Goal: Information Seeking & Learning: Learn about a topic

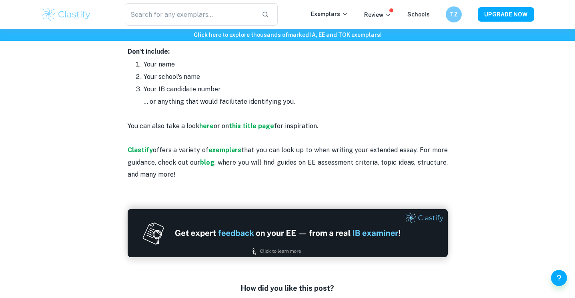
scroll to position [192, 0]
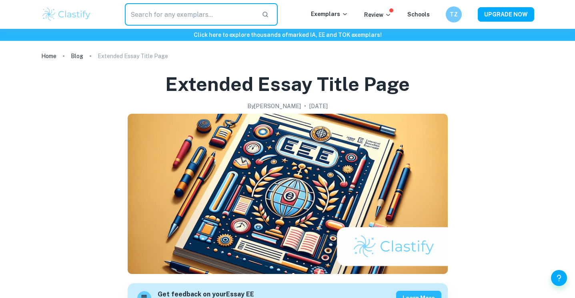
click at [194, 12] on input "text" at bounding box center [190, 14] width 131 height 22
type input "english b"
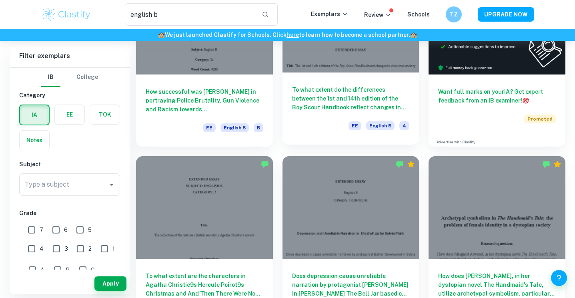
scroll to position [179, 0]
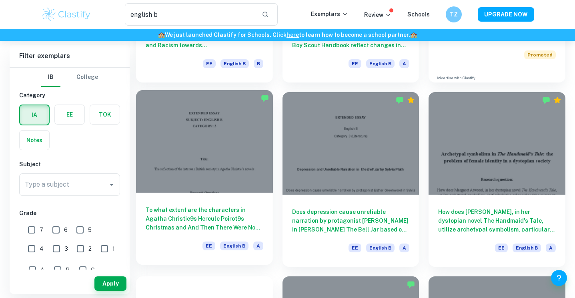
click at [244, 168] on div at bounding box center [204, 141] width 137 height 102
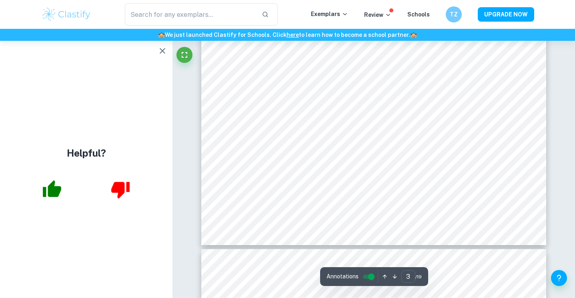
scroll to position [1387, 0]
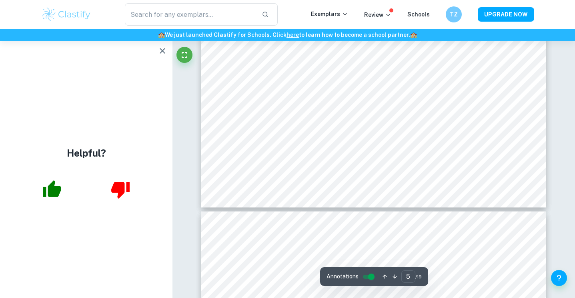
type input "6"
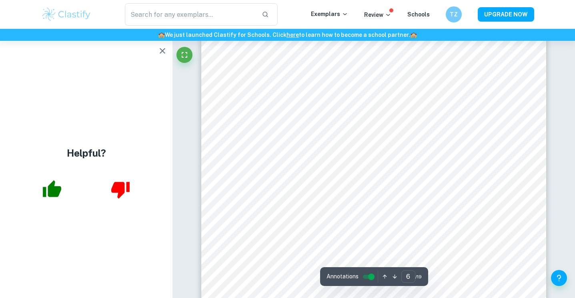
scroll to position [2672, 0]
type input "english b"
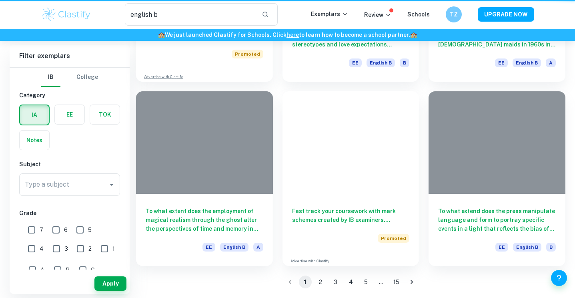
scroll to position [179, 0]
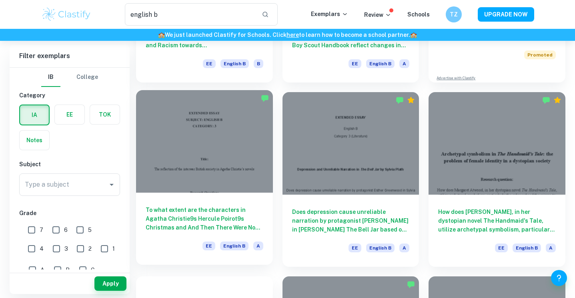
click at [230, 145] on div at bounding box center [204, 141] width 137 height 102
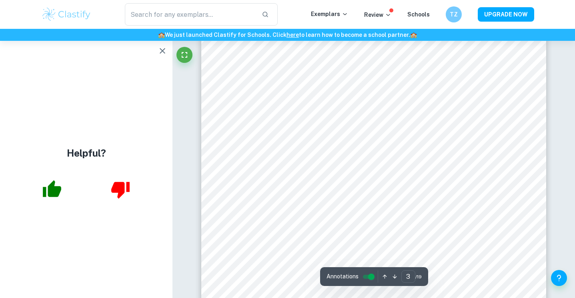
scroll to position [1219, 0]
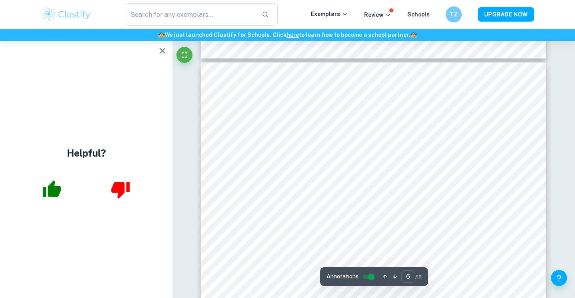
type input "5"
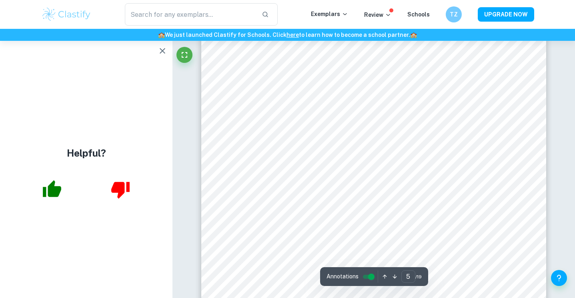
scroll to position [2214, 0]
